Goal: Task Accomplishment & Management: Manage account settings

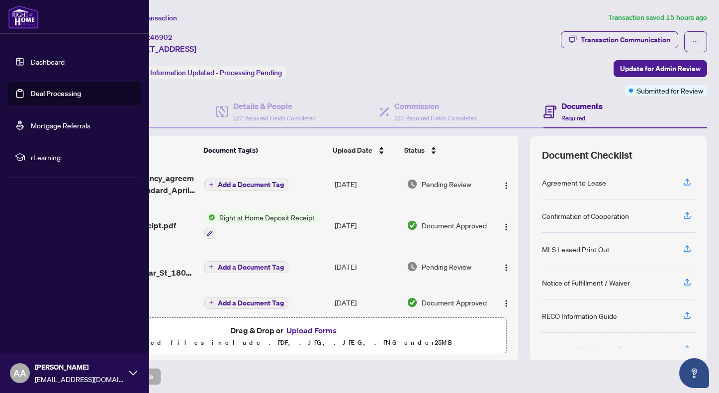
click at [31, 92] on link "Deal Processing" at bounding box center [56, 93] width 50 height 9
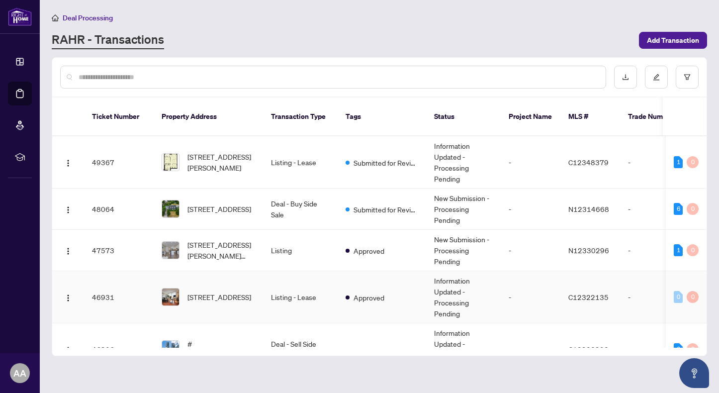
click at [215, 291] on span "[STREET_ADDRESS]" at bounding box center [219, 296] width 64 height 11
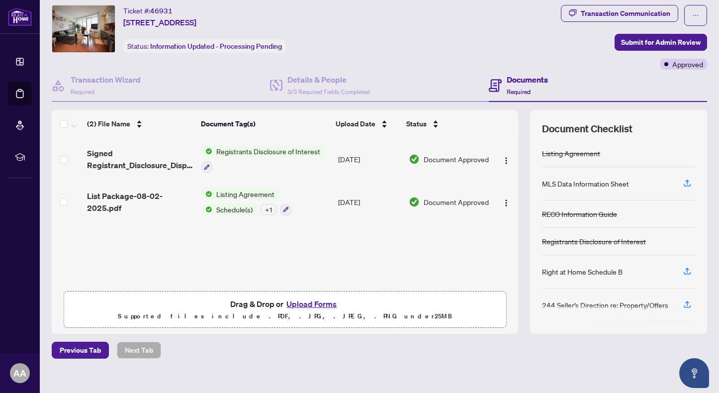
scroll to position [37, 0]
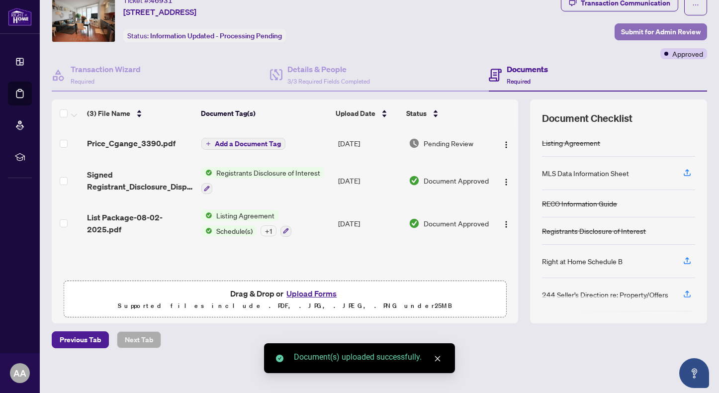
click at [657, 29] on span "Submit for Admin Review" at bounding box center [661, 32] width 80 height 16
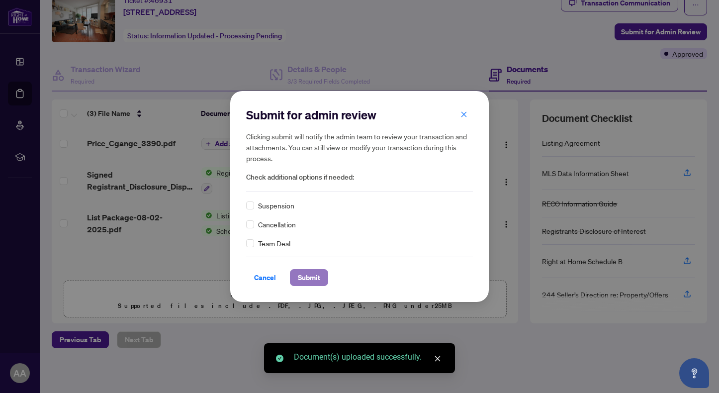
click at [306, 274] on span "Submit" at bounding box center [309, 277] width 22 height 16
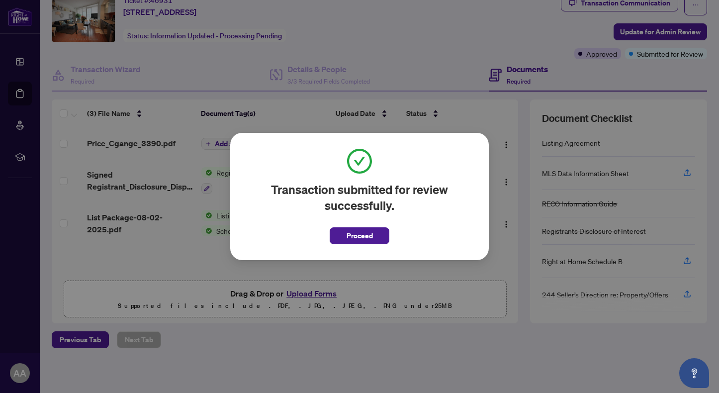
click at [354, 238] on span "Proceed" at bounding box center [359, 236] width 26 height 16
